Goal: Navigation & Orientation: Find specific page/section

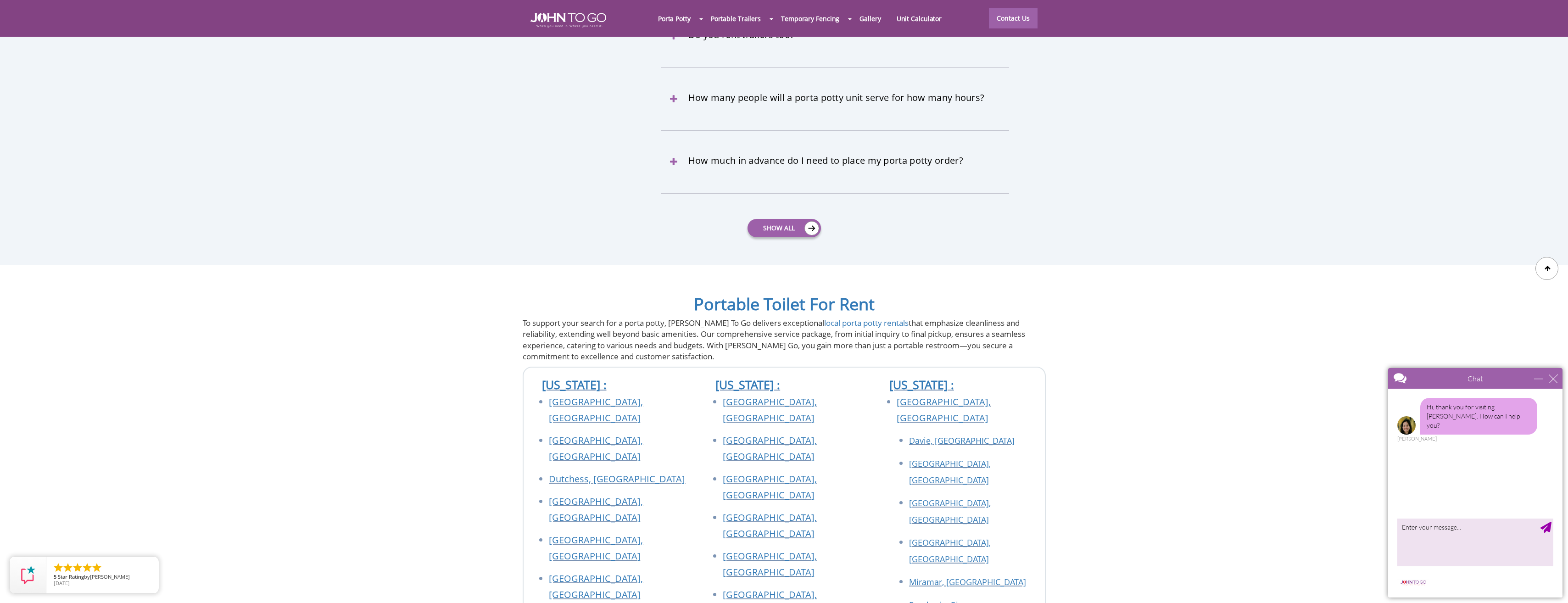
scroll to position [3320, 0]
